Goal: Information Seeking & Learning: Understand process/instructions

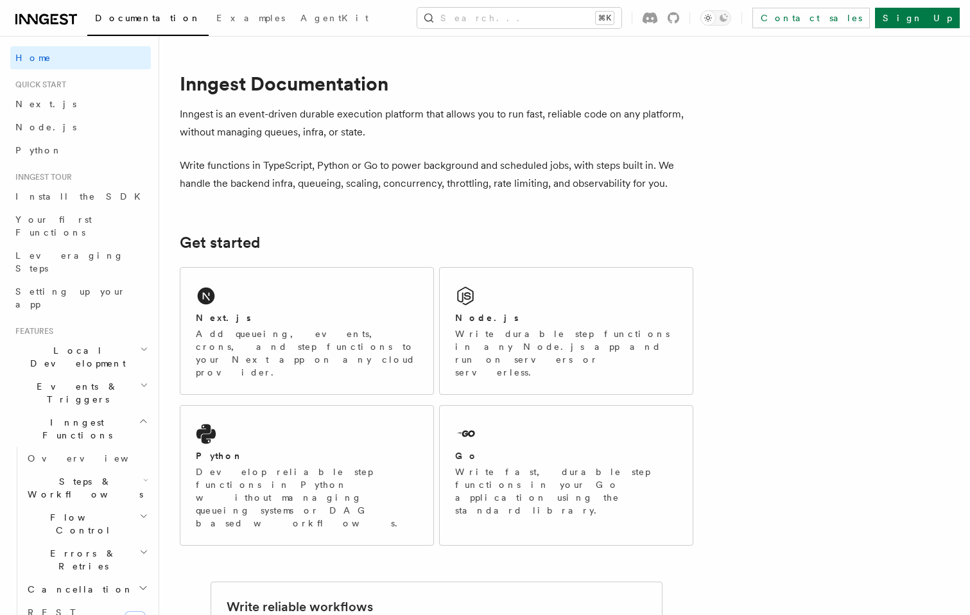
click at [42, 21] on icon at bounding box center [46, 19] width 62 height 15
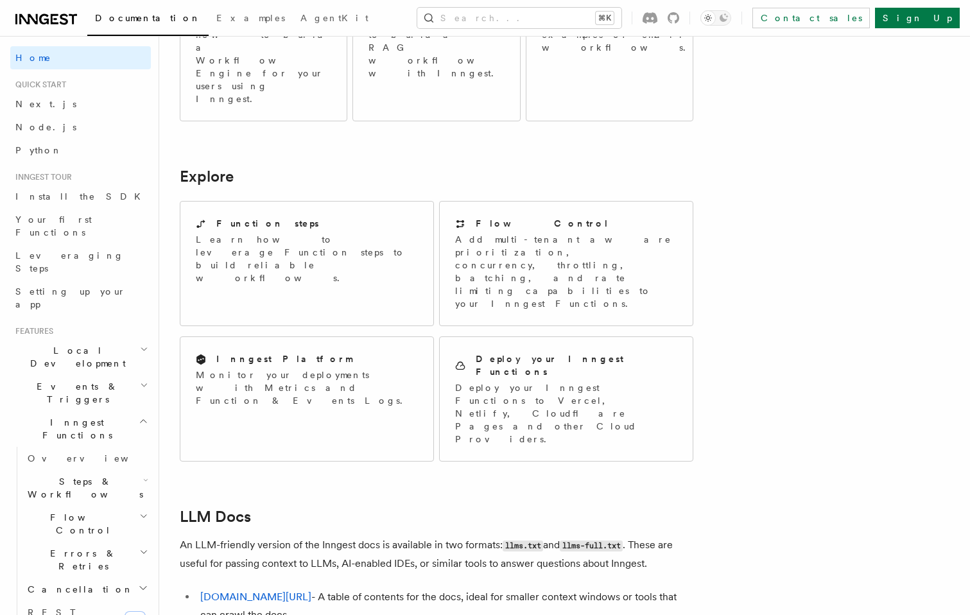
scroll to position [1023, 0]
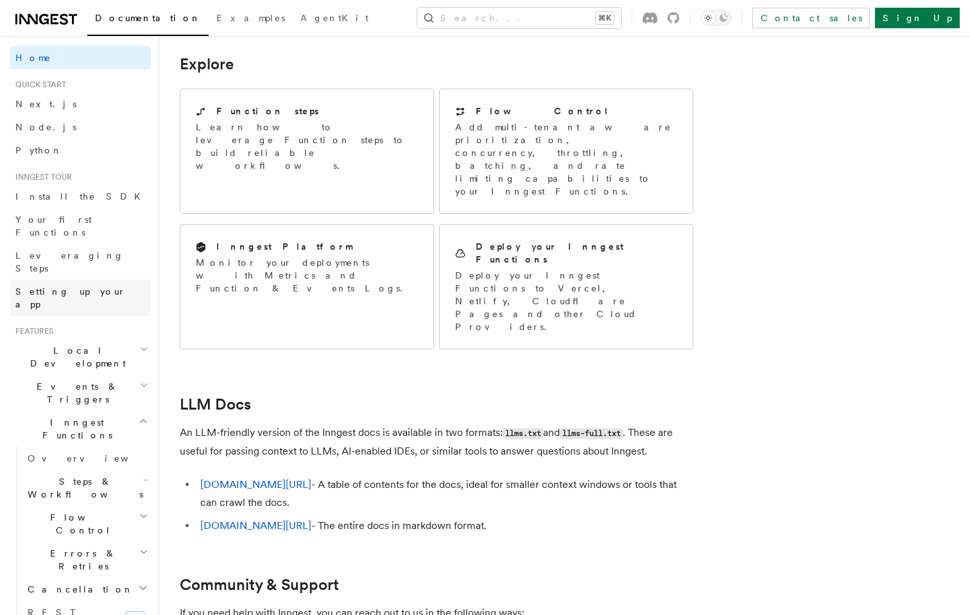
click at [25, 286] on span "Setting up your app" at bounding box center [70, 297] width 110 height 23
